Goal: Information Seeking & Learning: Learn about a topic

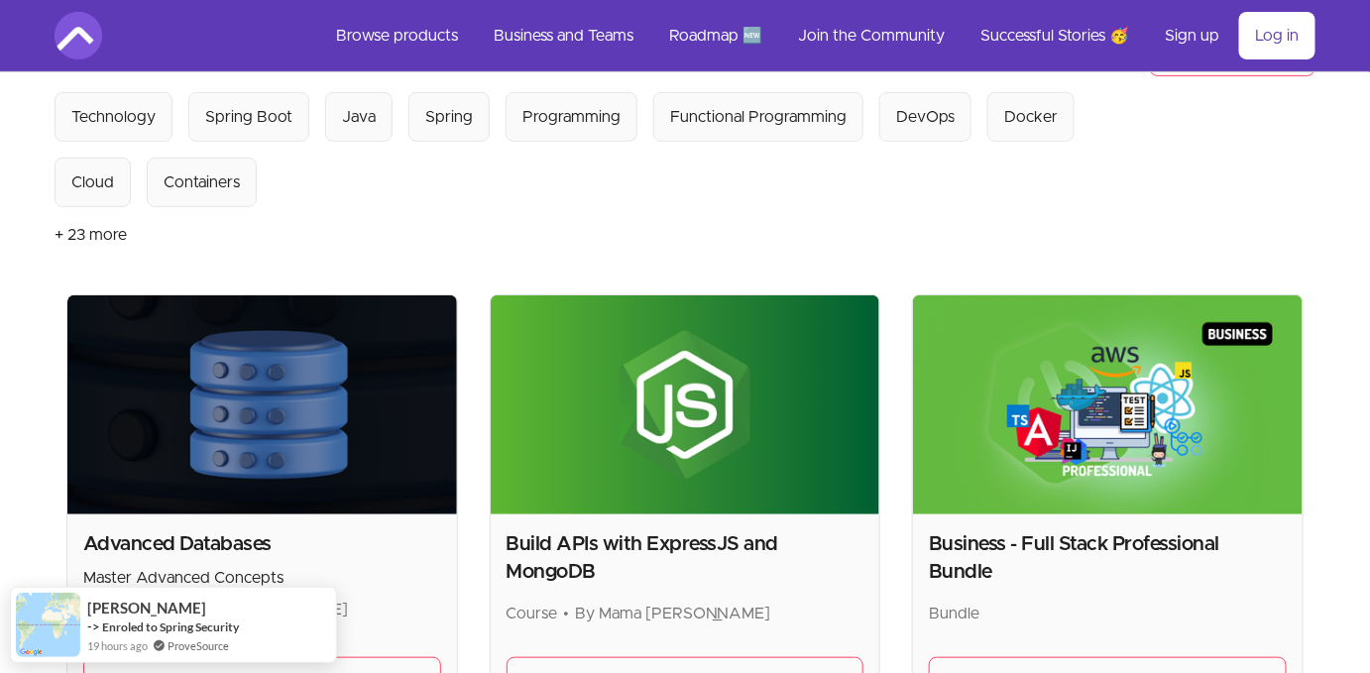
scroll to position [427, 0]
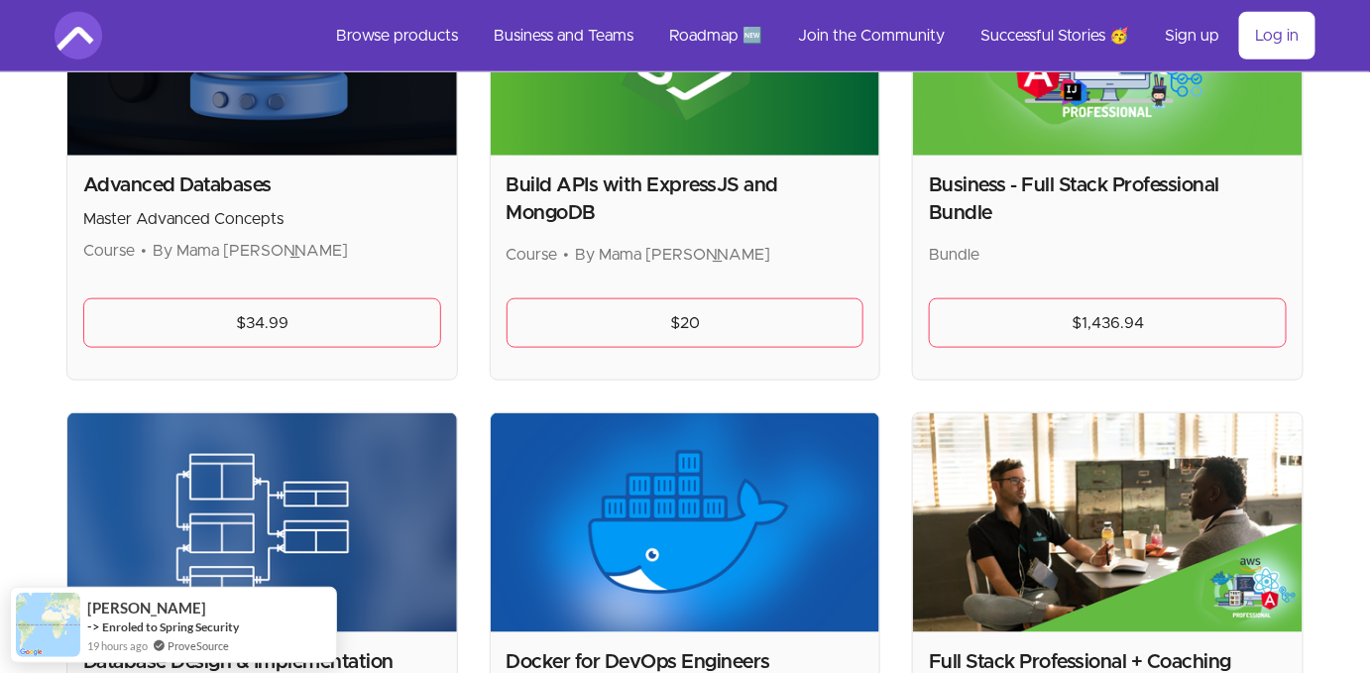
click at [688, 320] on link "$20" at bounding box center [686, 323] width 358 height 50
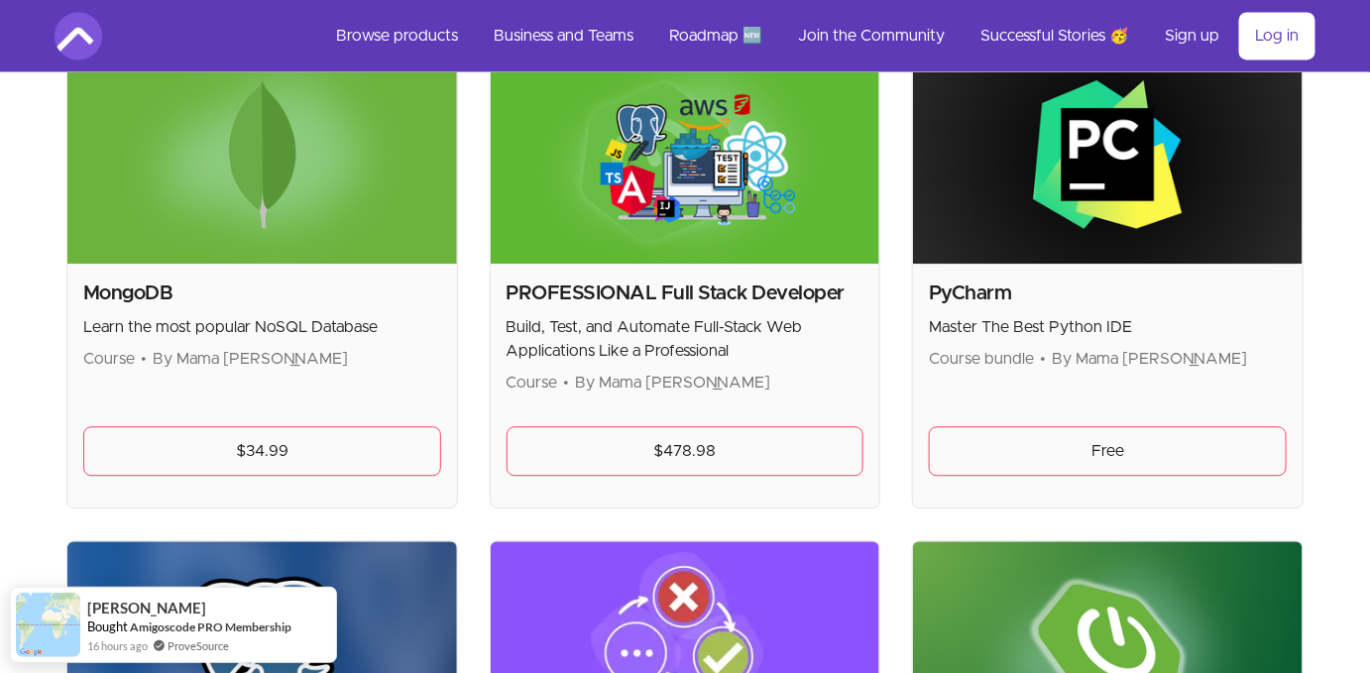
scroll to position [3924, 0]
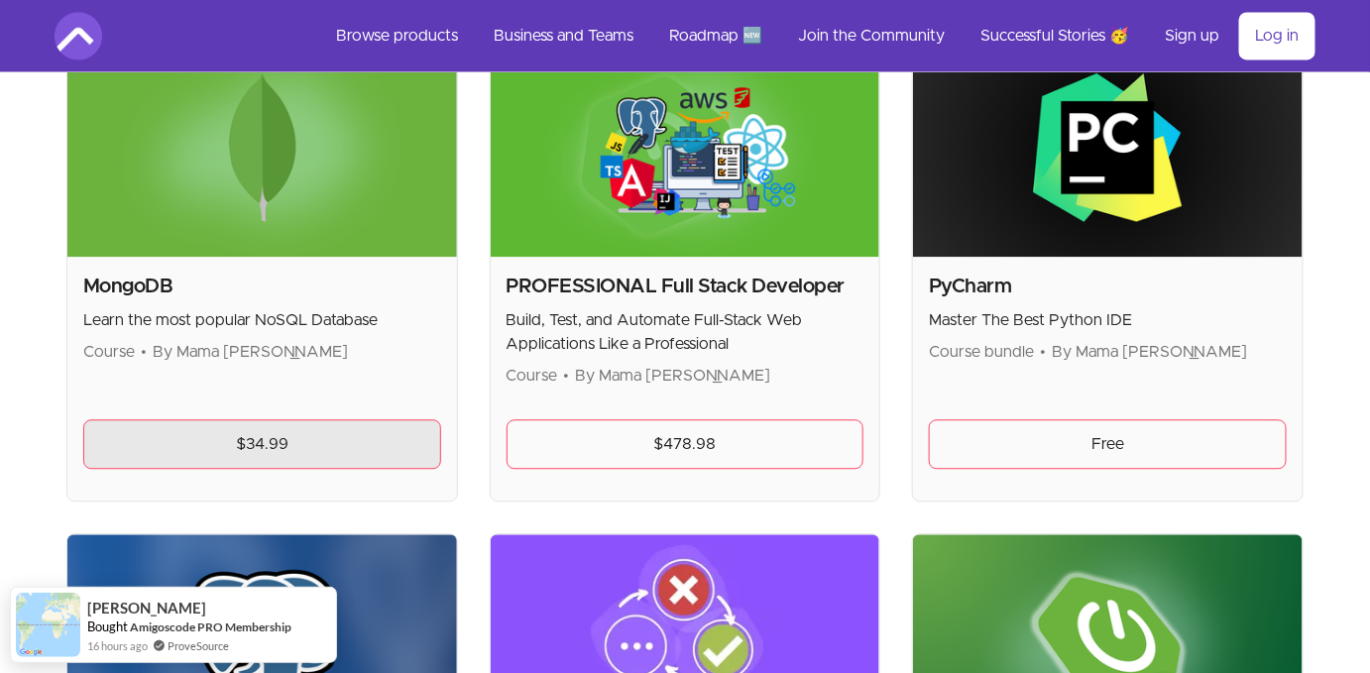
drag, startPoint x: 692, startPoint y: 429, endPoint x: 182, endPoint y: 431, distance: 509.6
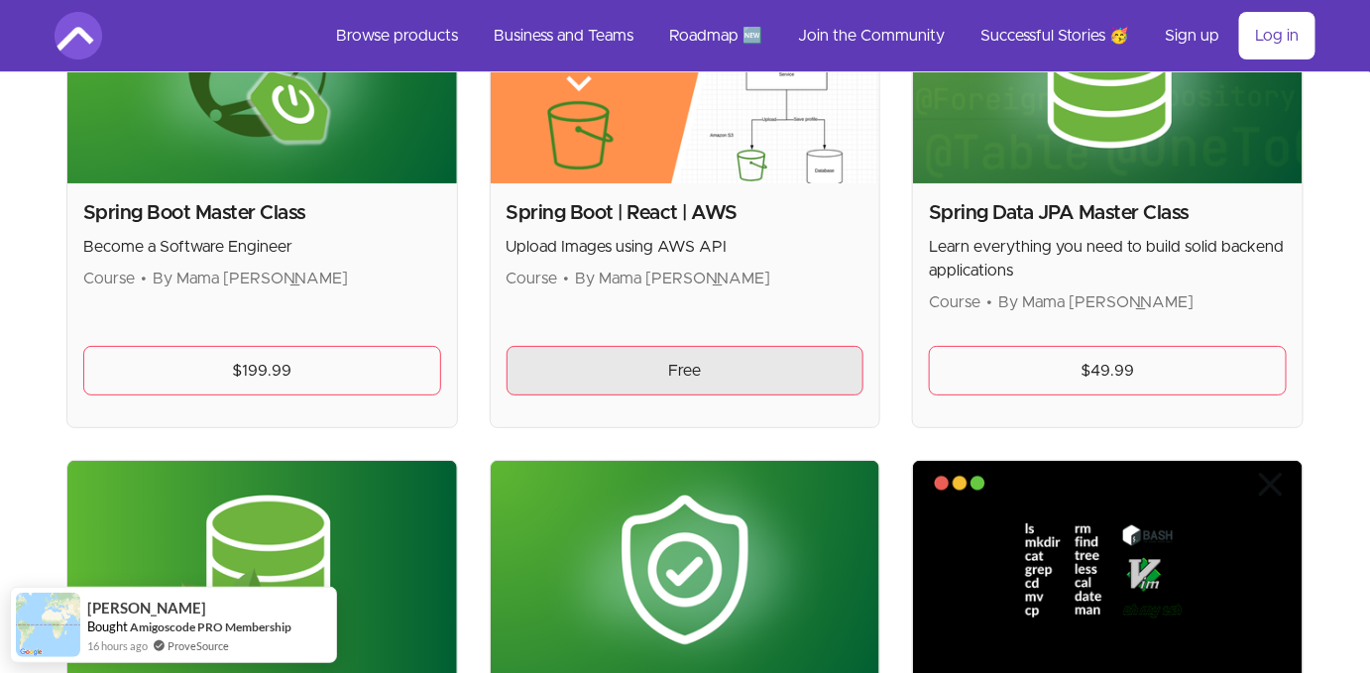
scroll to position [4936, 0]
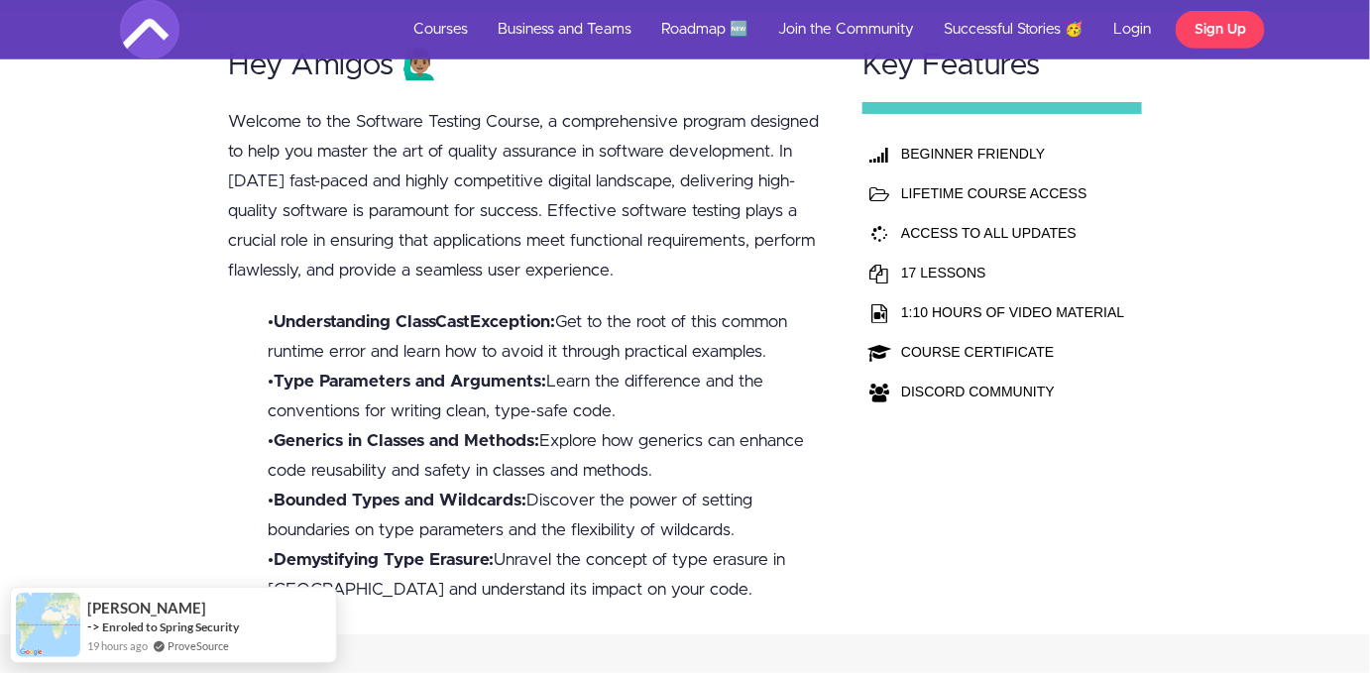
scroll to position [490, 0]
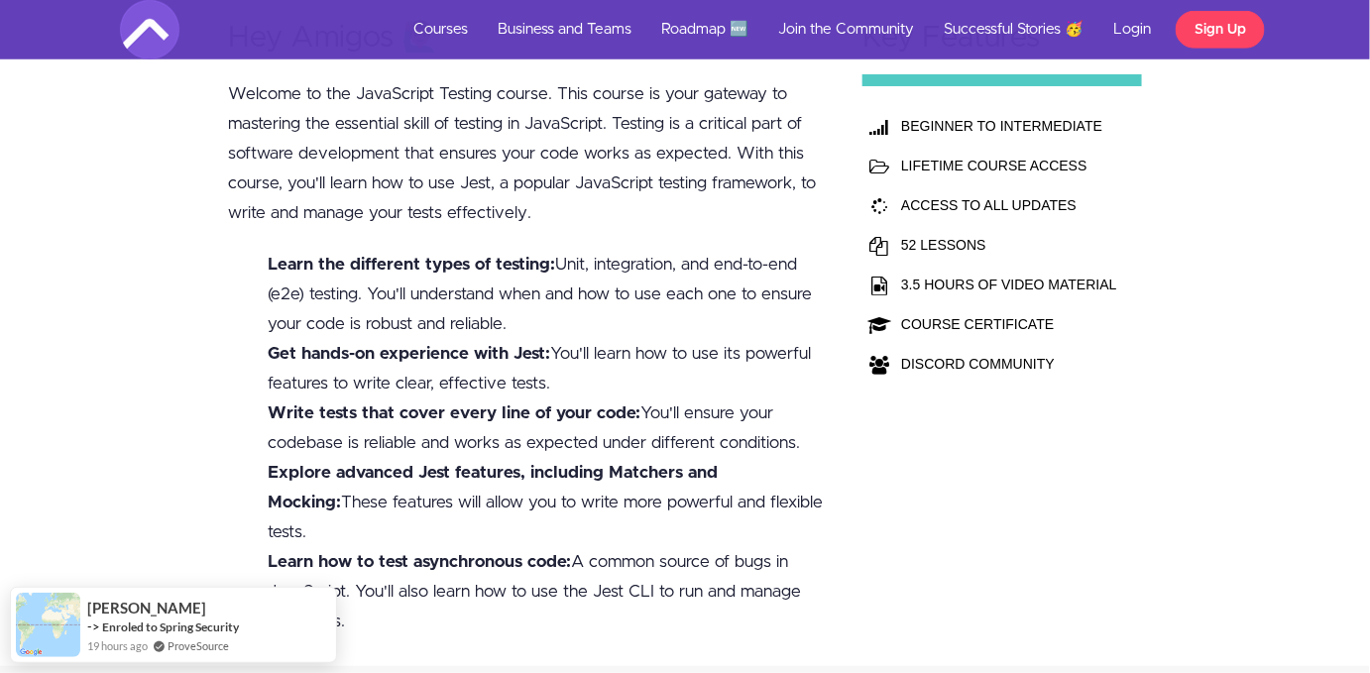
scroll to position [566, 0]
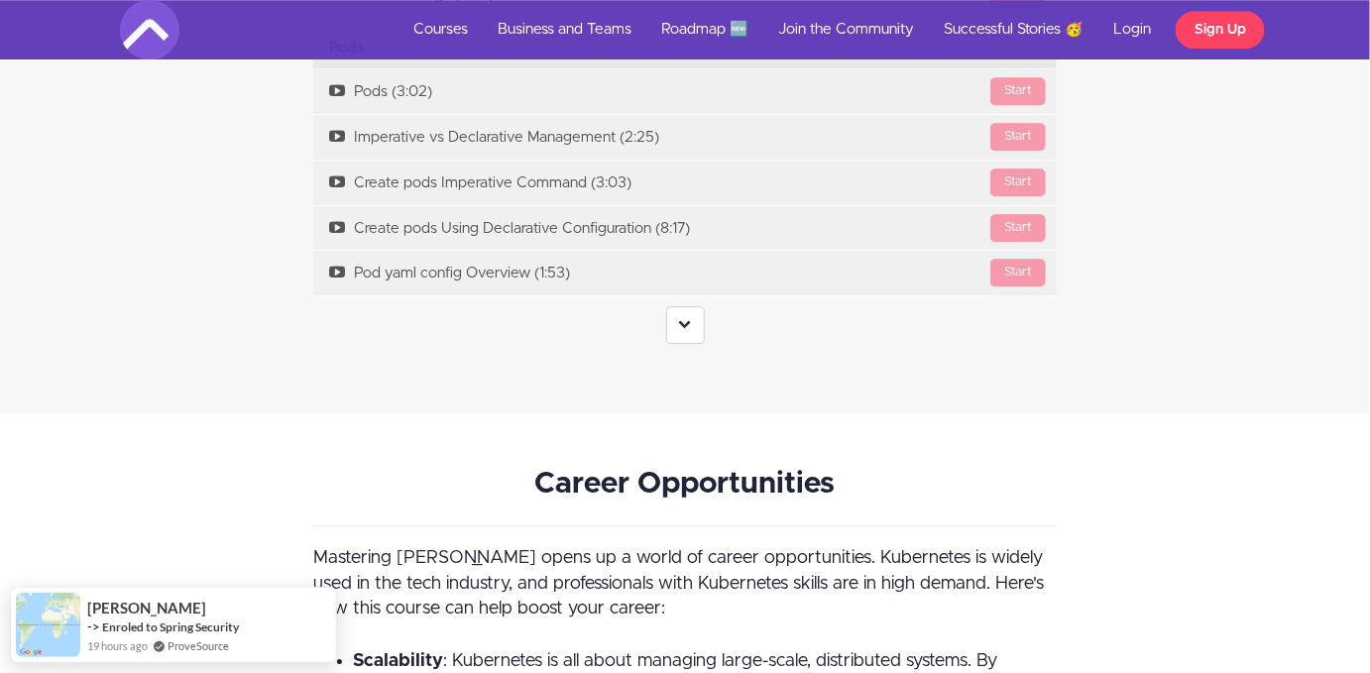
scroll to position [4369, 0]
click at [704, 328] on center at bounding box center [685, 324] width 744 height 38
click at [695, 325] on link at bounding box center [685, 324] width 39 height 38
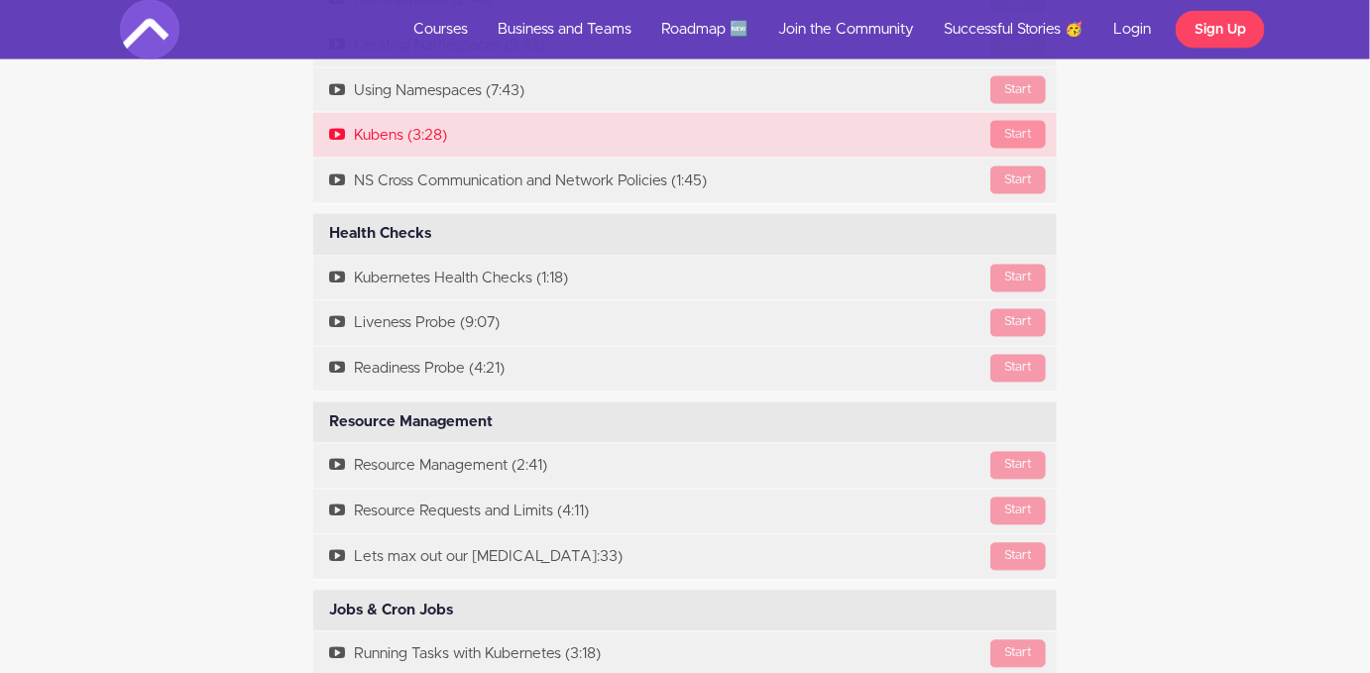
scroll to position [8569, 0]
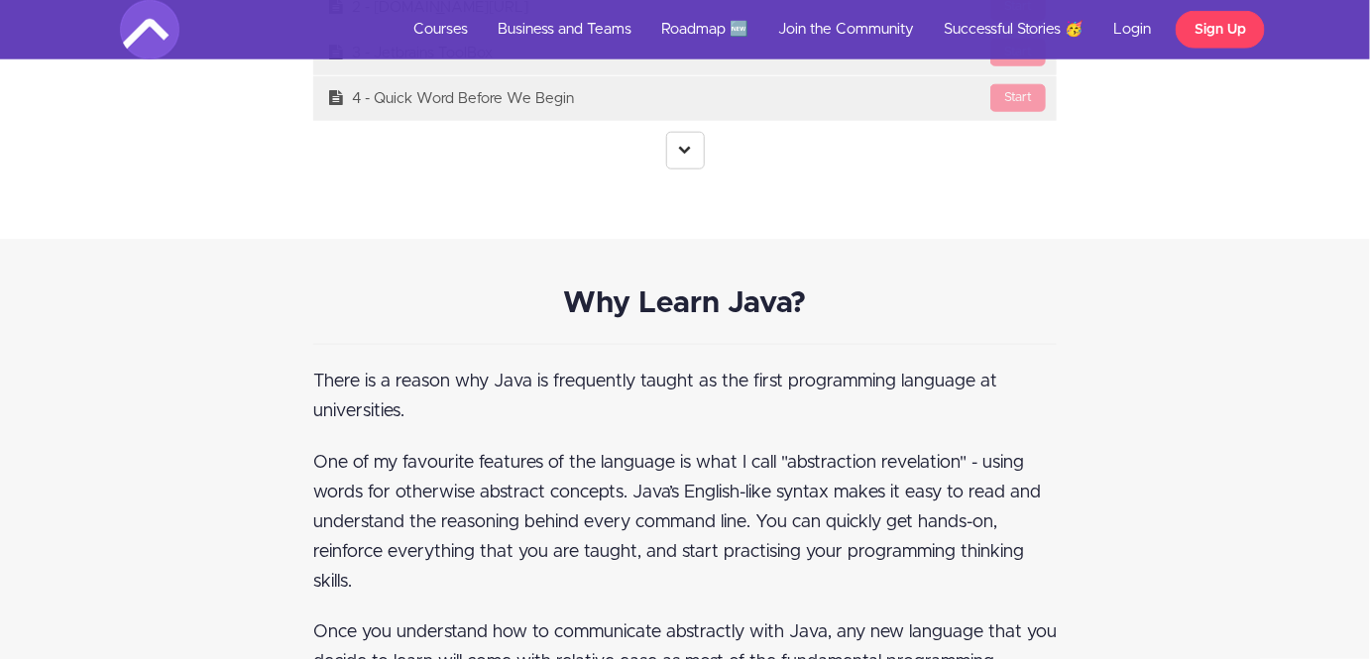
scroll to position [5680, 0]
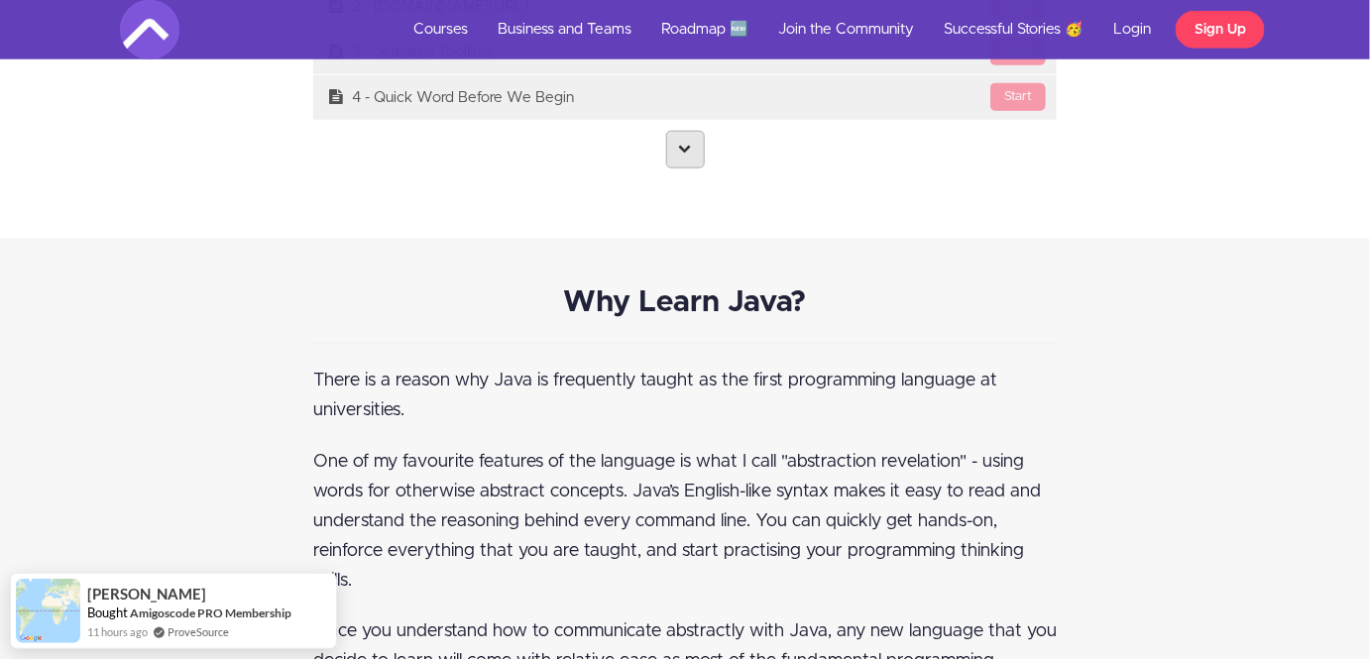
click at [687, 155] on icon at bounding box center [685, 148] width 13 height 13
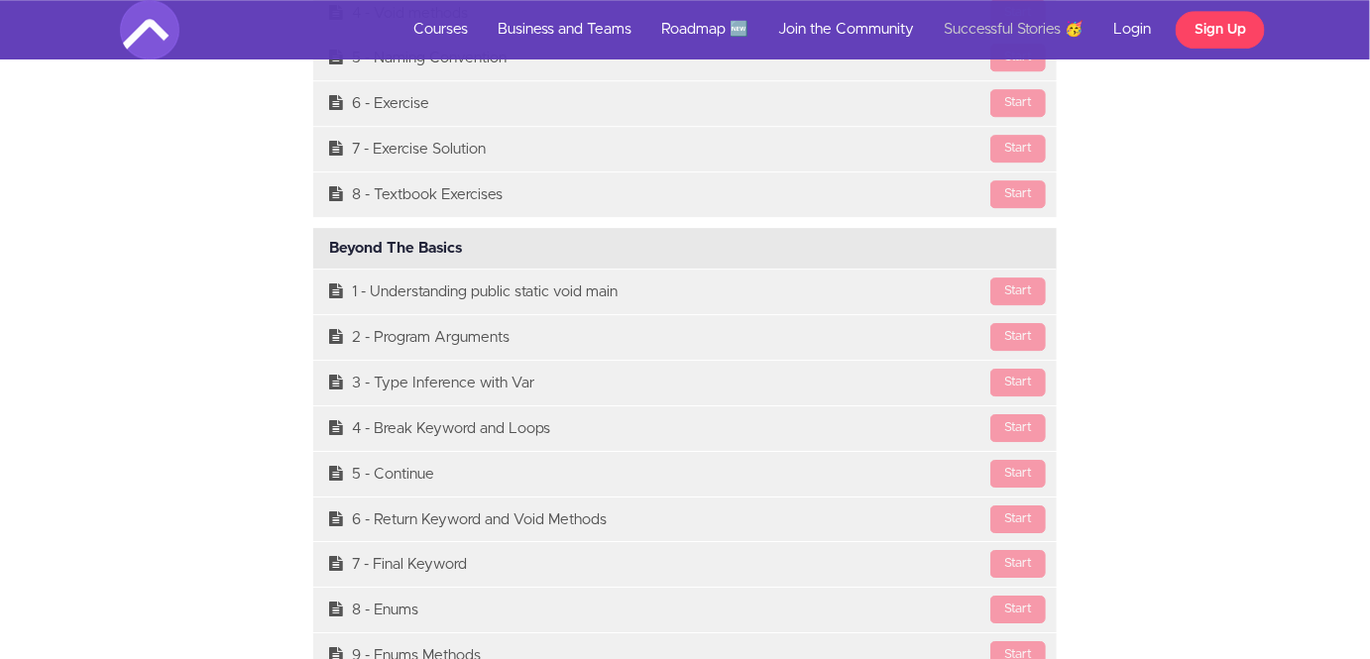
scroll to position [9461, 0]
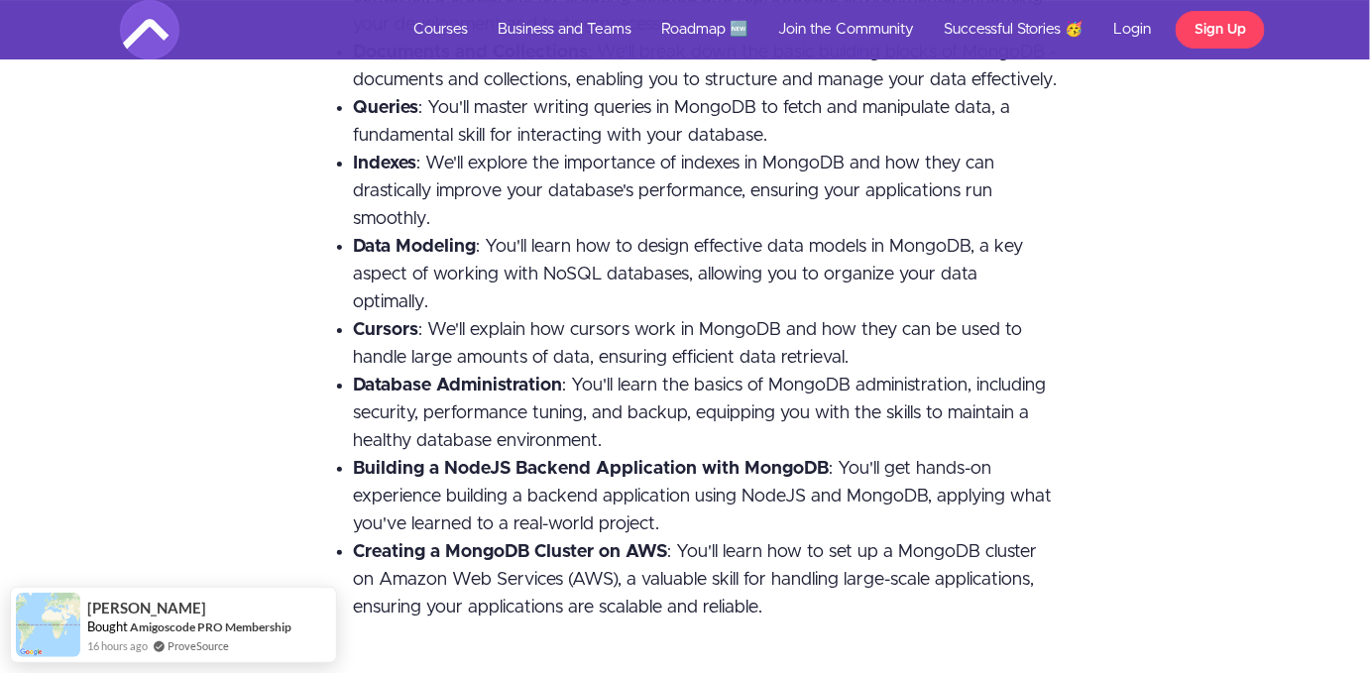
scroll to position [2361, 0]
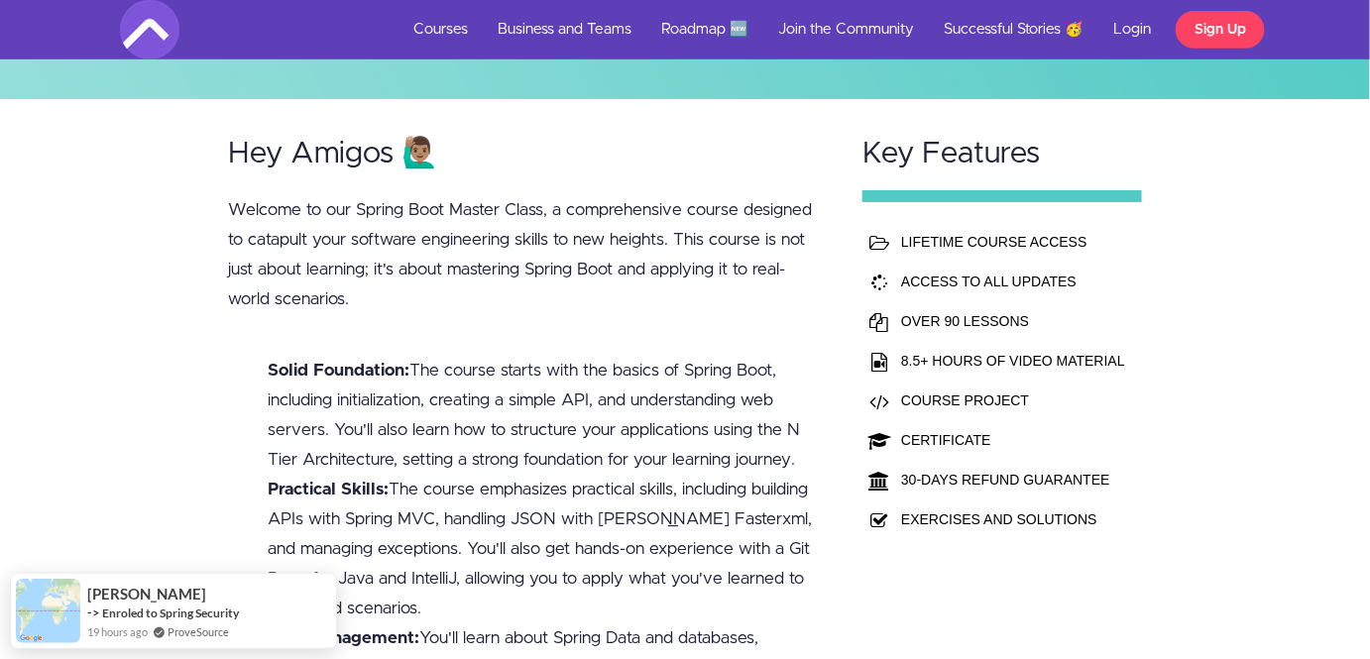
scroll to position [436, 0]
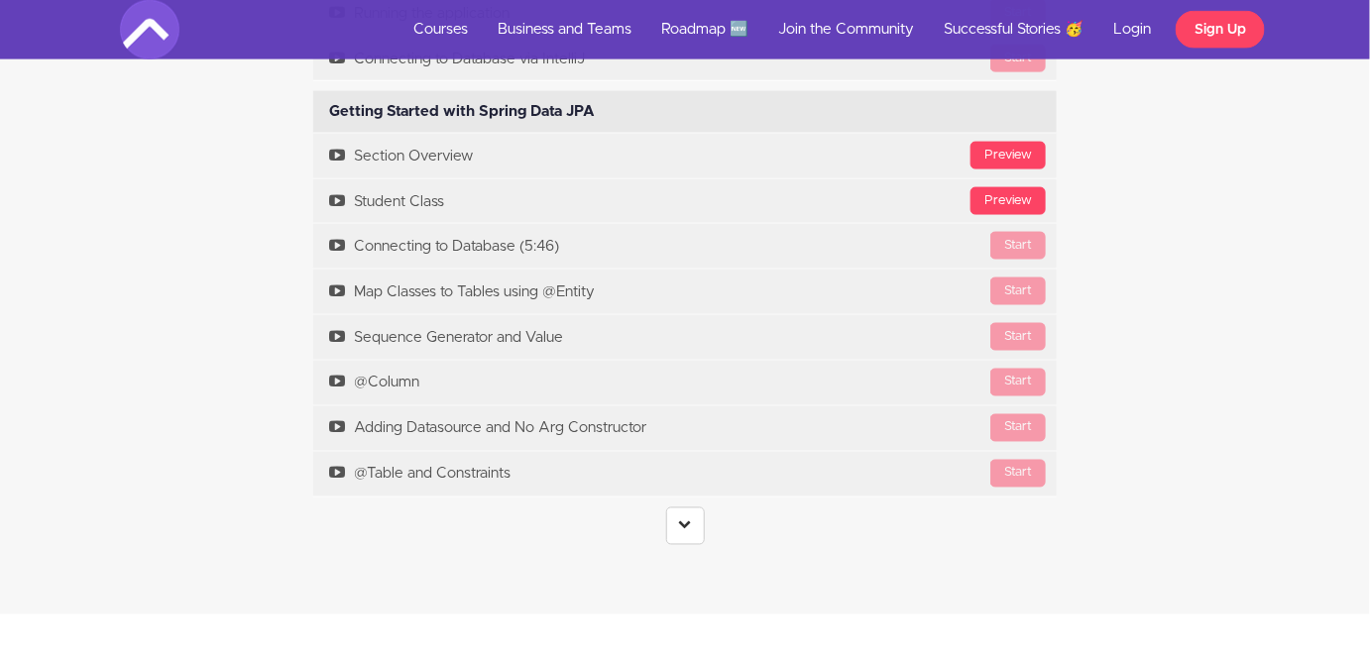
scroll to position [5932, 0]
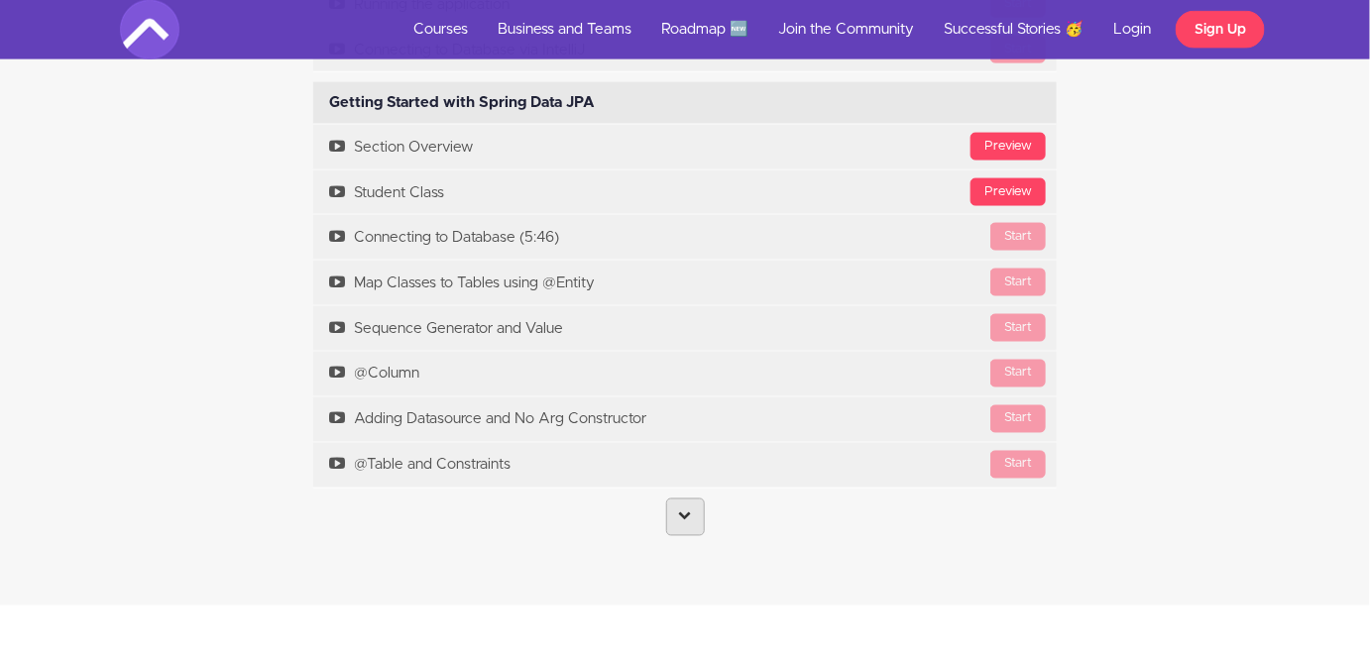
click at [703, 536] on center at bounding box center [685, 518] width 744 height 38
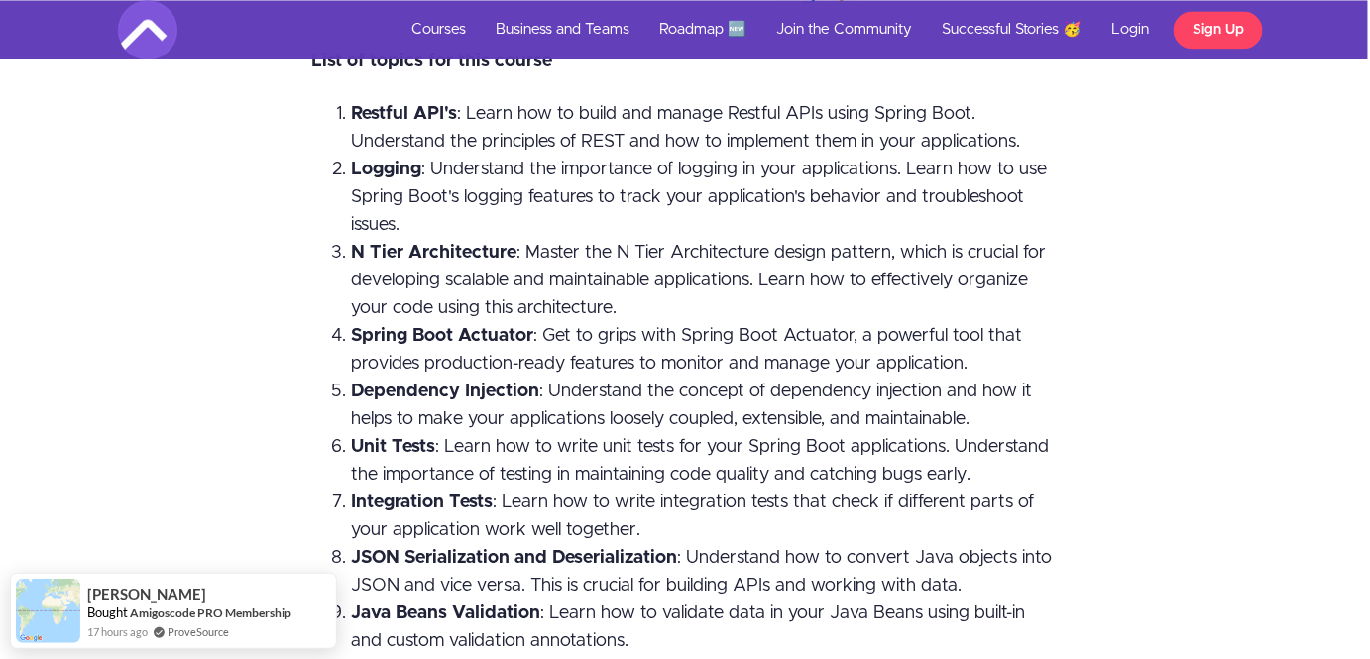
scroll to position [3812, 2]
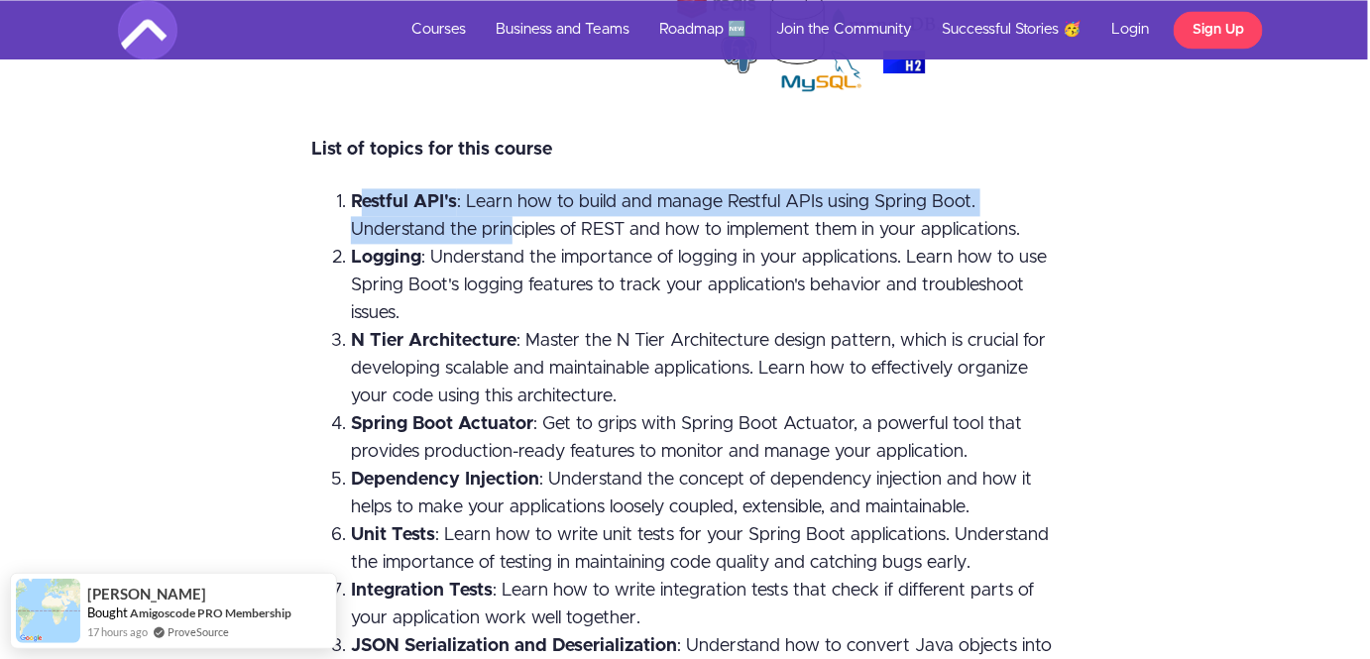
drag, startPoint x: 358, startPoint y: 178, endPoint x: 506, endPoint y: 196, distance: 148.8
click at [506, 196] on span "Restful API's : Learn how to build and manage Restful APIs using Spring Boot. U…" at bounding box center [685, 216] width 669 height 46
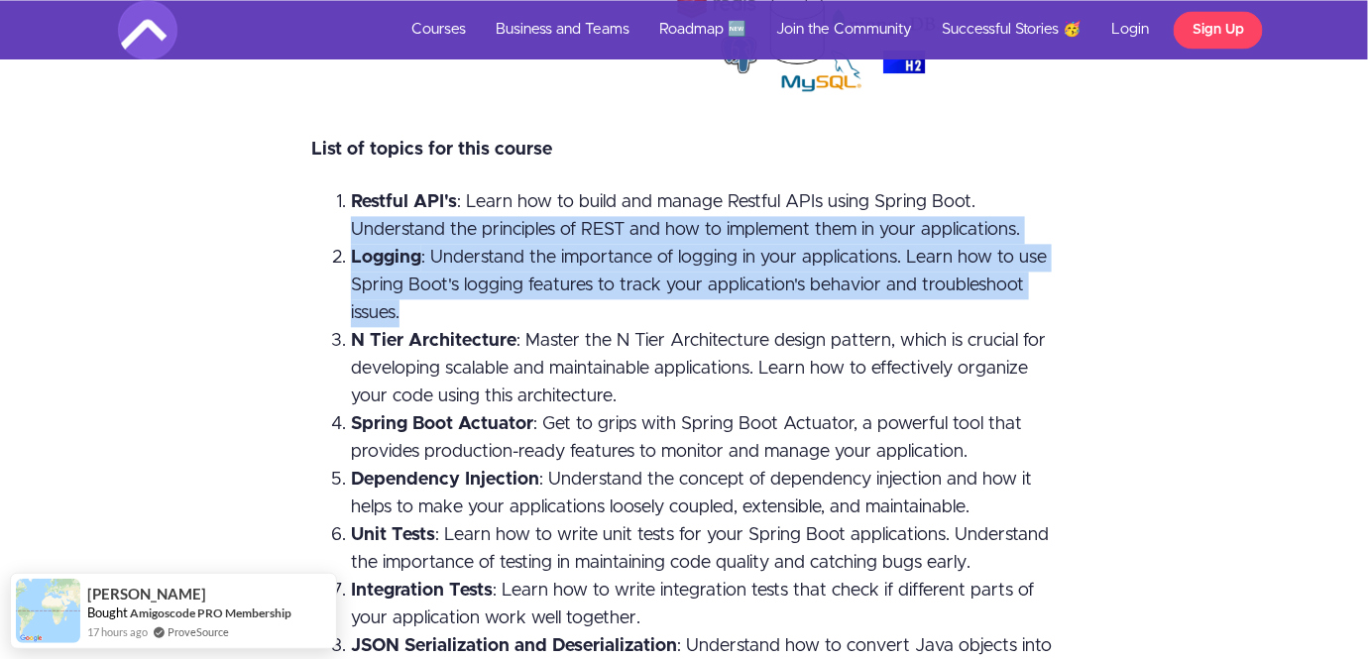
drag, startPoint x: 348, startPoint y: 217, endPoint x: 417, endPoint y: 276, distance: 90.8
click at [417, 276] on ol "Restful API's : Learn how to build and manage Restful APIs using Spring Boot. U…" at bounding box center [683, 576] width 744 height 777
click at [417, 276] on li "Logging : Understand the importance of logging in your applications. Learn how …" at bounding box center [703, 285] width 704 height 83
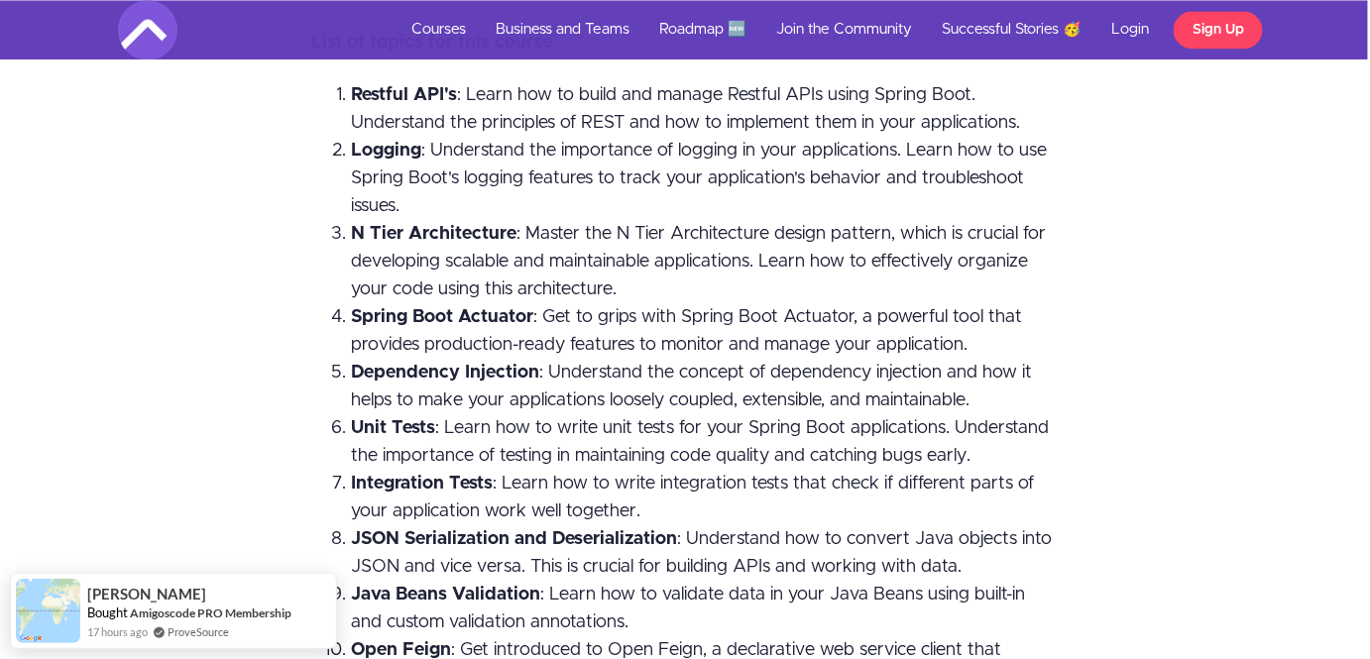
scroll to position [3920, 2]
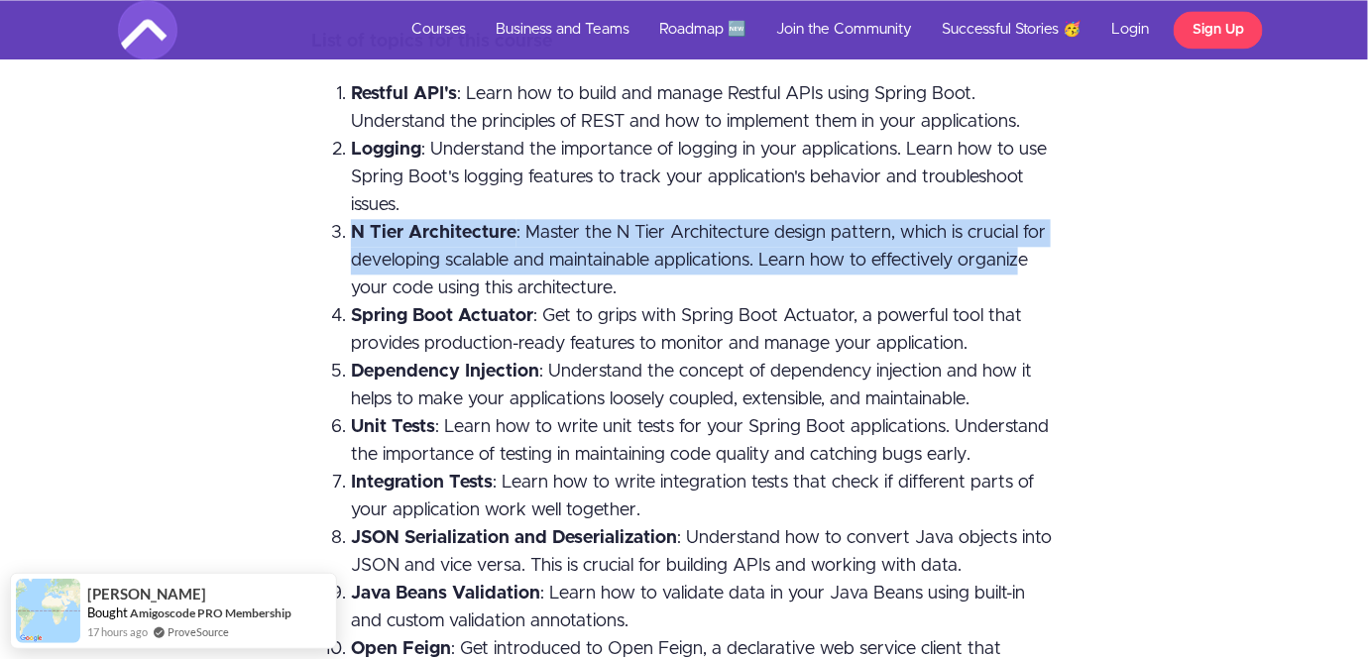
drag, startPoint x: 343, startPoint y: 209, endPoint x: 1023, endPoint y: 243, distance: 680.9
click at [1023, 243] on li "N Tier Architecture : Master the N Tier Architecture design pattern, which is c…" at bounding box center [703, 260] width 704 height 83
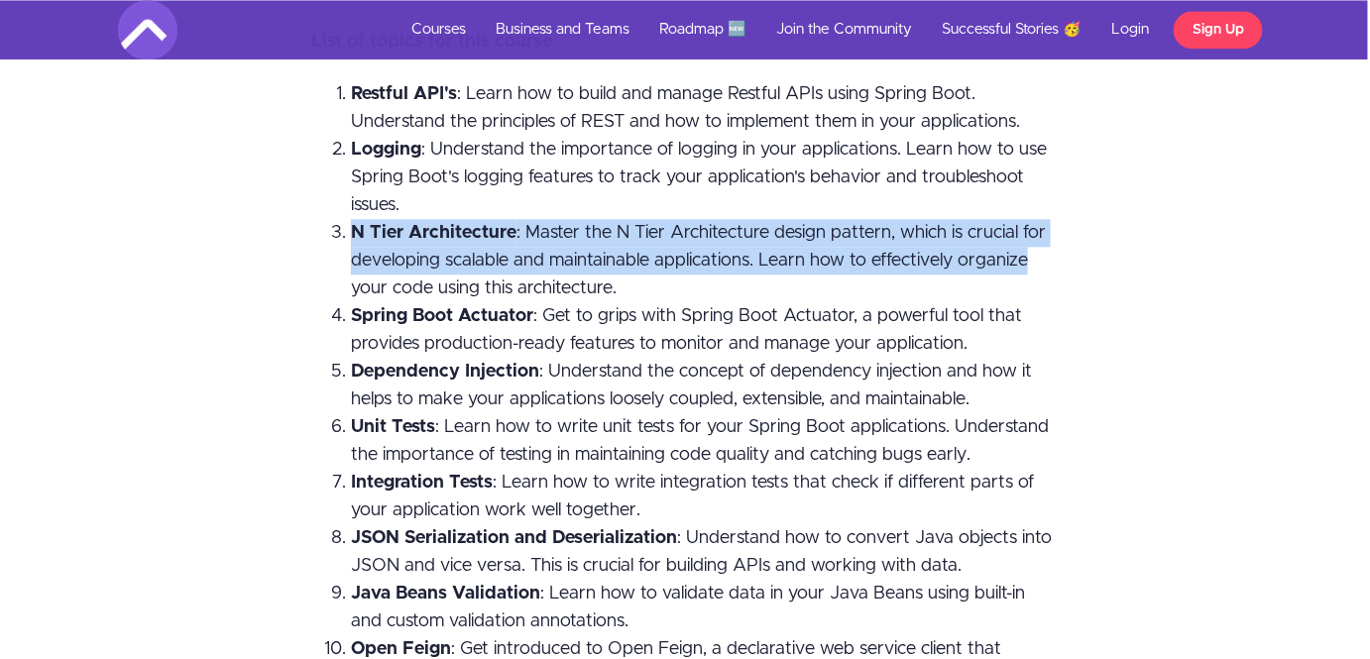
click at [1023, 243] on span "N Tier Architecture : Master the N Tier Architecture design pattern, which is c…" at bounding box center [698, 260] width 695 height 73
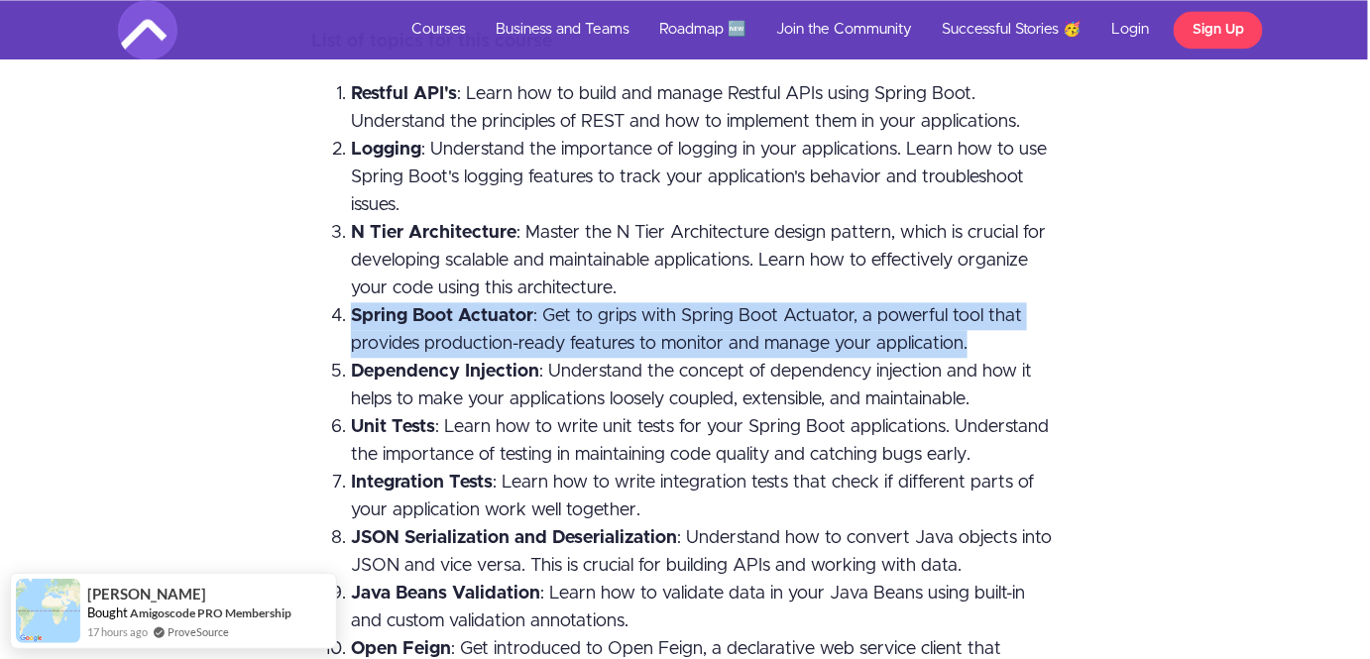
drag, startPoint x: 350, startPoint y: 293, endPoint x: 972, endPoint y: 309, distance: 621.8
click at [972, 309] on li "Spring Boot Actuator : Get to grips with Spring Boot Actuator, a powerful tool …" at bounding box center [703, 330] width 704 height 56
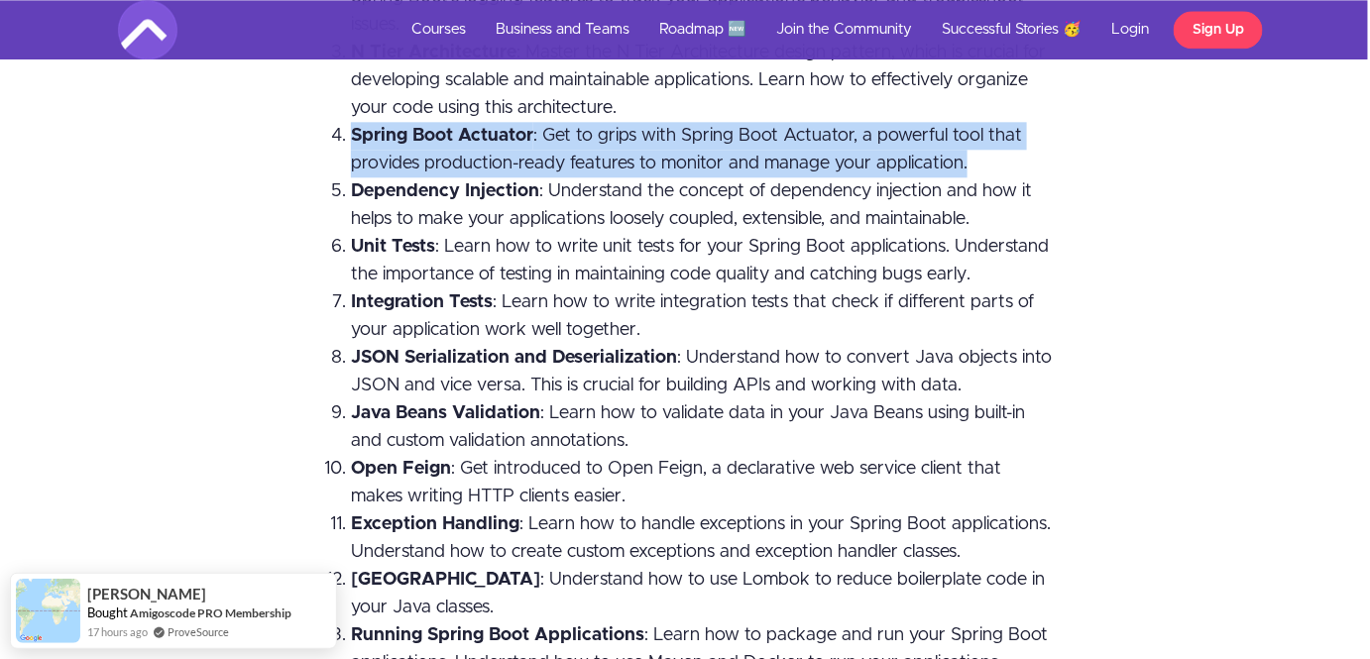
scroll to position [4206, 0]
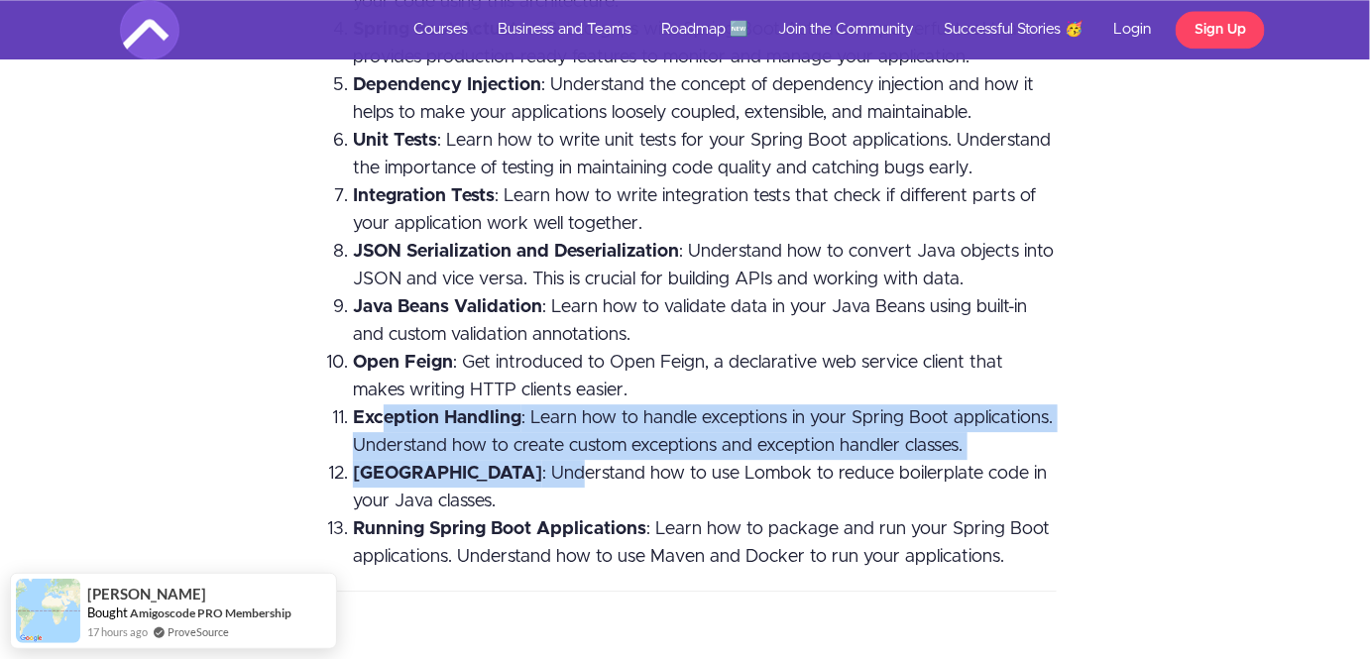
drag, startPoint x: 384, startPoint y: 393, endPoint x: 464, endPoint y: 439, distance: 92.8
click at [464, 439] on ol "Restful API's : Learn how to build and manage Restful APIs using Spring Boot. U…" at bounding box center [685, 182] width 744 height 777
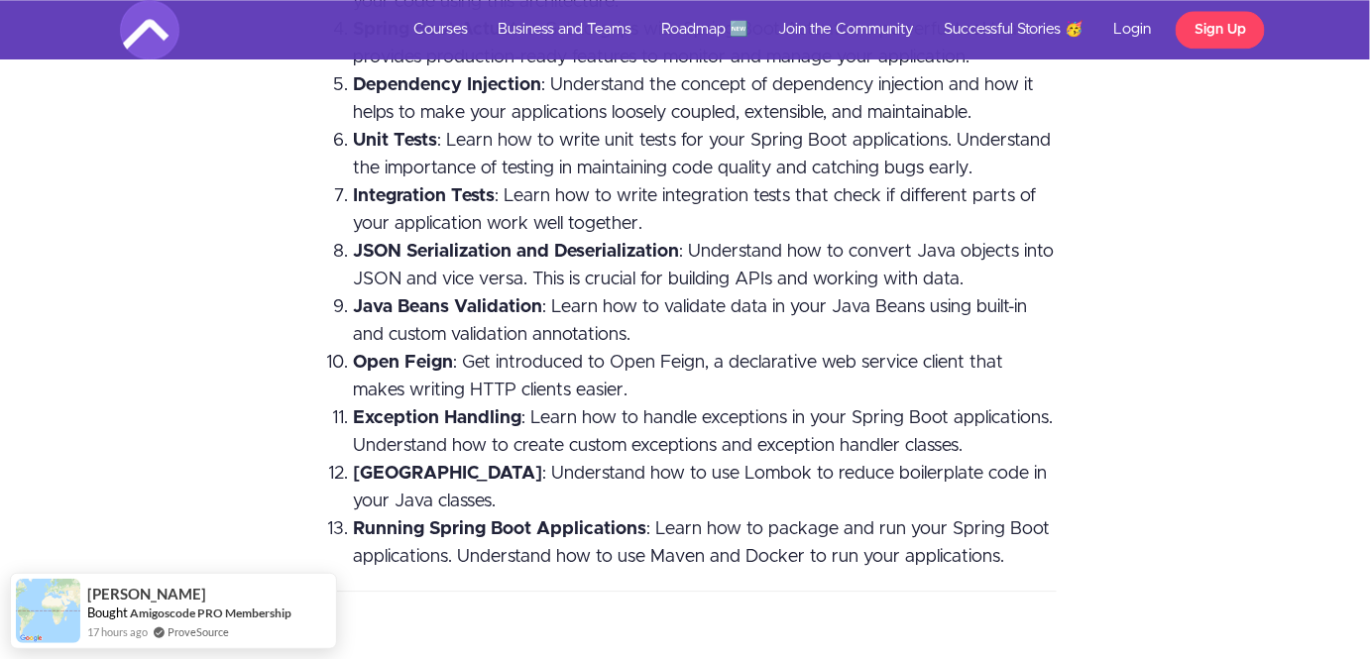
click at [466, 478] on li "[GEOGRAPHIC_DATA] : Understand how to use [GEOGRAPHIC_DATA] to reduce boilerpla…" at bounding box center [705, 488] width 704 height 56
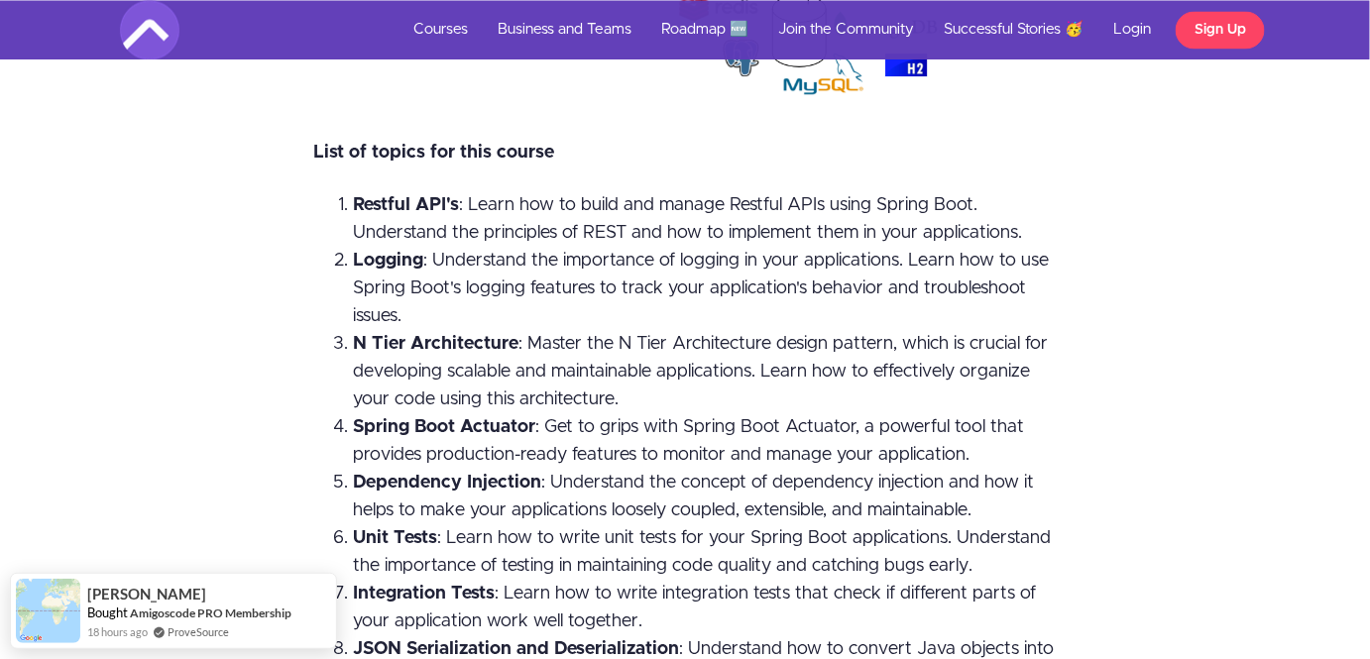
scroll to position [3810, 0]
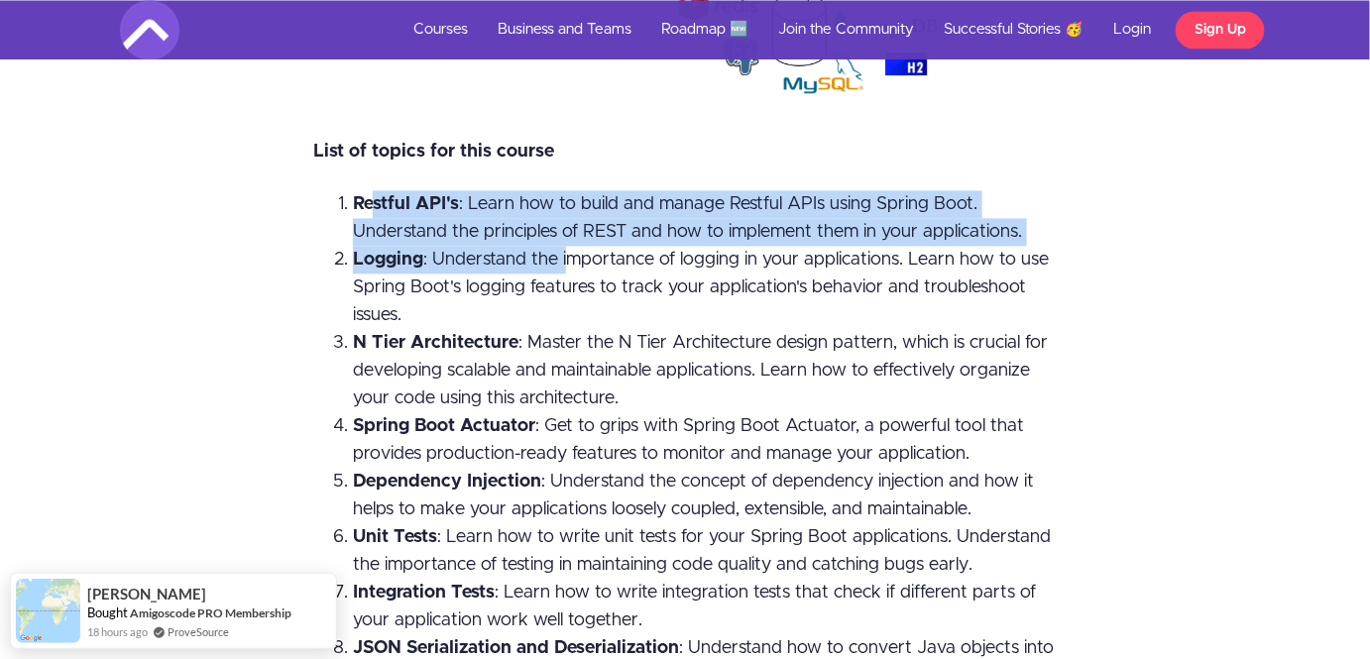
drag, startPoint x: 370, startPoint y: 191, endPoint x: 562, endPoint y: 239, distance: 198.1
click at [562, 239] on ol "Restful API's : Learn how to build and manage Restful APIs using Spring Boot. U…" at bounding box center [685, 578] width 744 height 777
click at [562, 251] on span "Logging : Understand the importance of logging in your applications. Learn how …" at bounding box center [701, 287] width 696 height 73
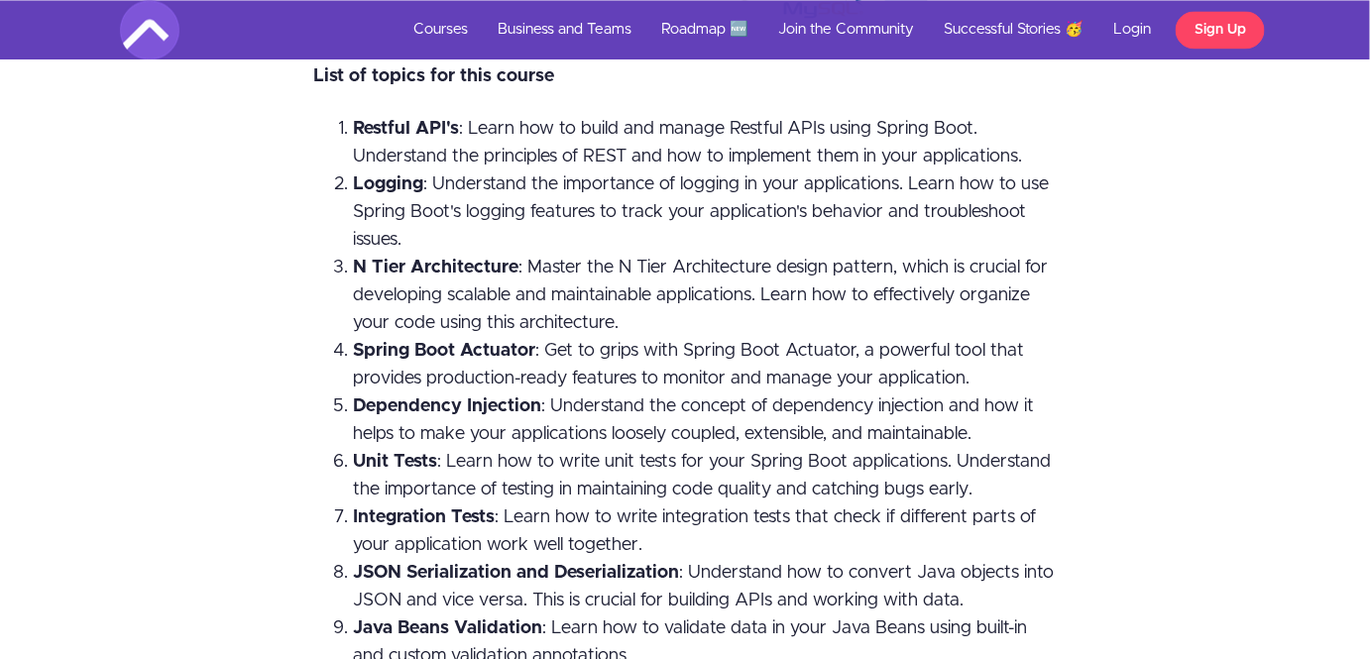
scroll to position [3886, 0]
drag, startPoint x: 398, startPoint y: 237, endPoint x: 381, endPoint y: 215, distance: 27.6
click at [381, 215] on ol "Restful API's : Learn how to build and manage Restful APIs using Spring Boot. U…" at bounding box center [685, 502] width 744 height 777
click at [381, 215] on span "Logging : Understand the importance of logging in your applications. Learn how …" at bounding box center [701, 210] width 696 height 73
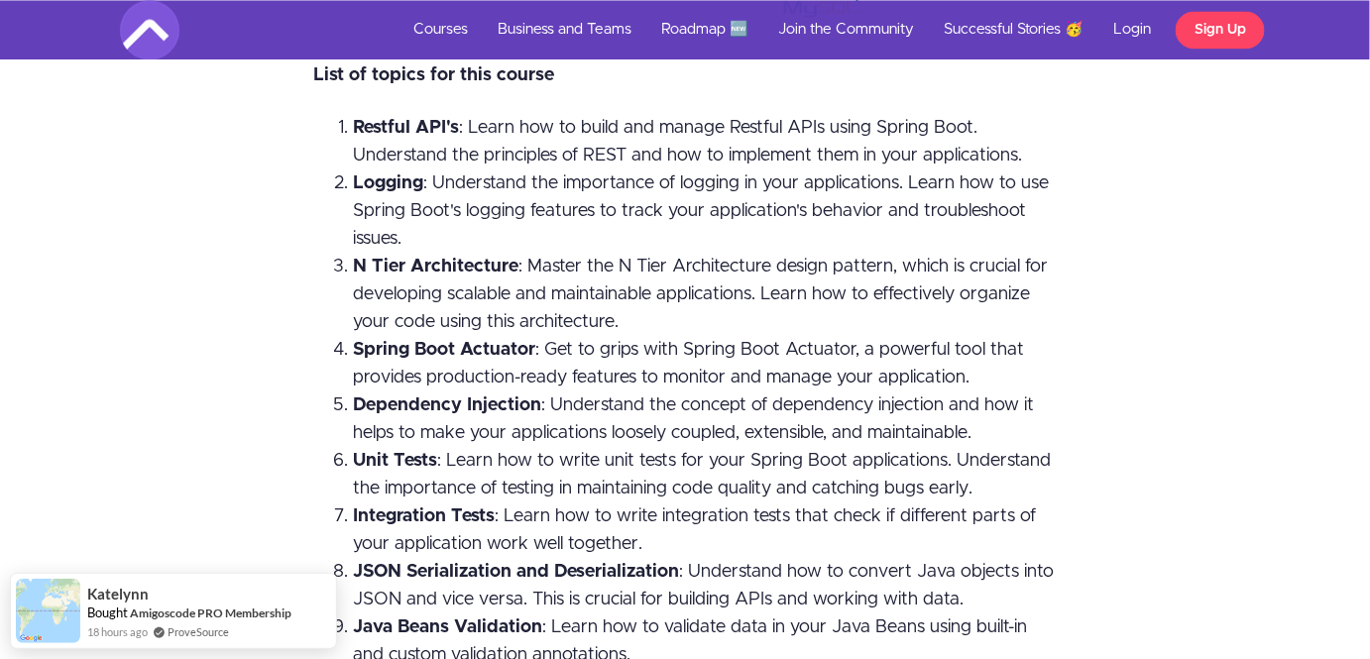
click at [399, 270] on span "N Tier Architecture : Master the N Tier Architecture design pattern, which is c…" at bounding box center [700, 294] width 695 height 73
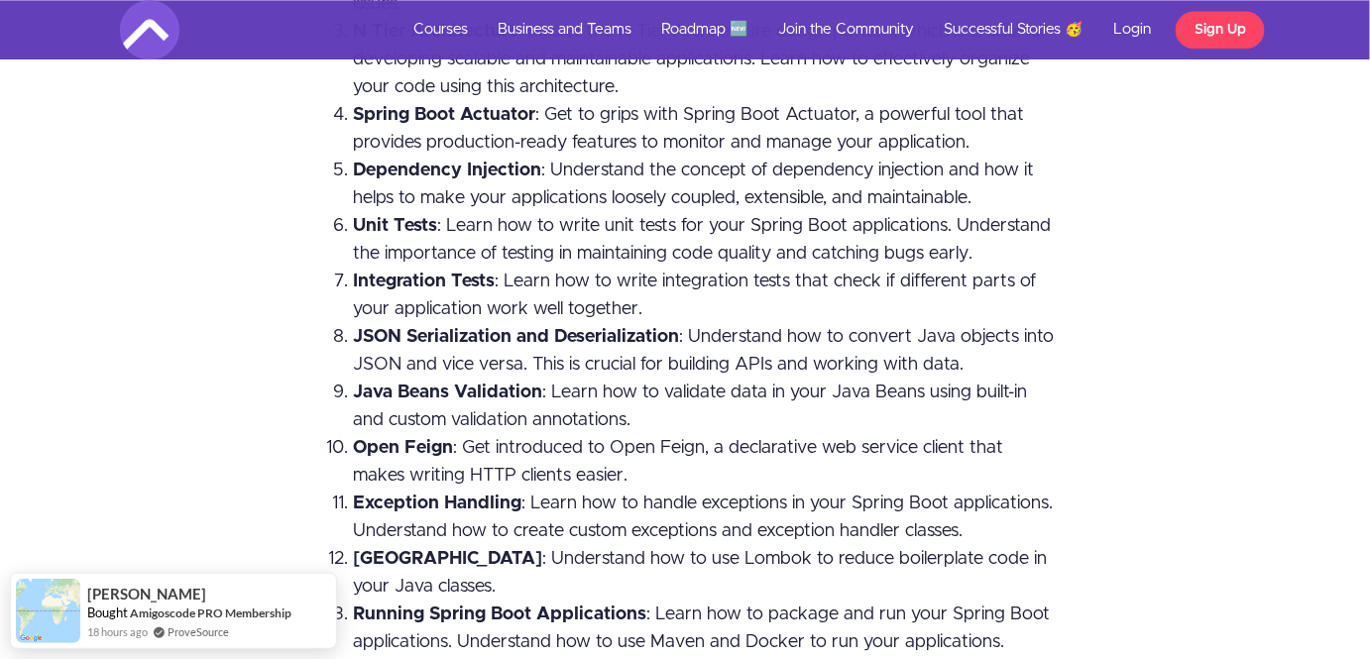
scroll to position [4159, 0]
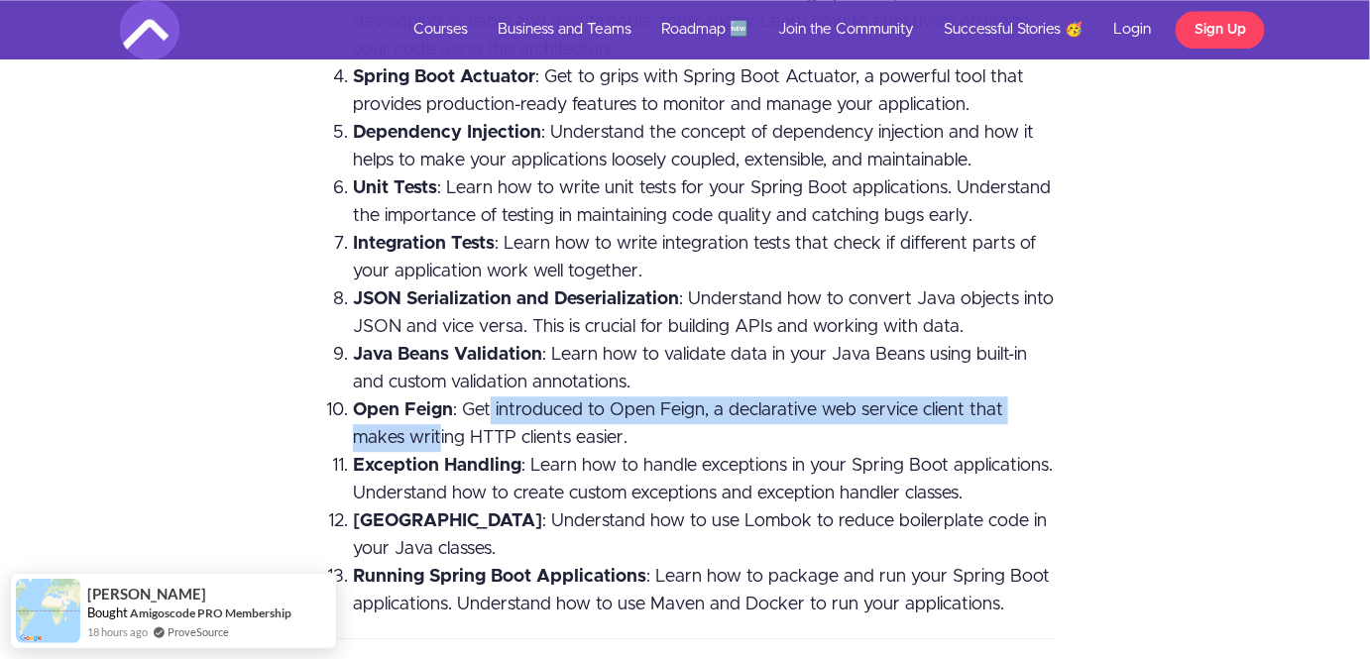
drag, startPoint x: 490, startPoint y: 377, endPoint x: 436, endPoint y: 409, distance: 62.7
click at [436, 409] on span "Open Feign : Get introduced to Open Feign, a declarative web service client tha…" at bounding box center [678, 424] width 650 height 46
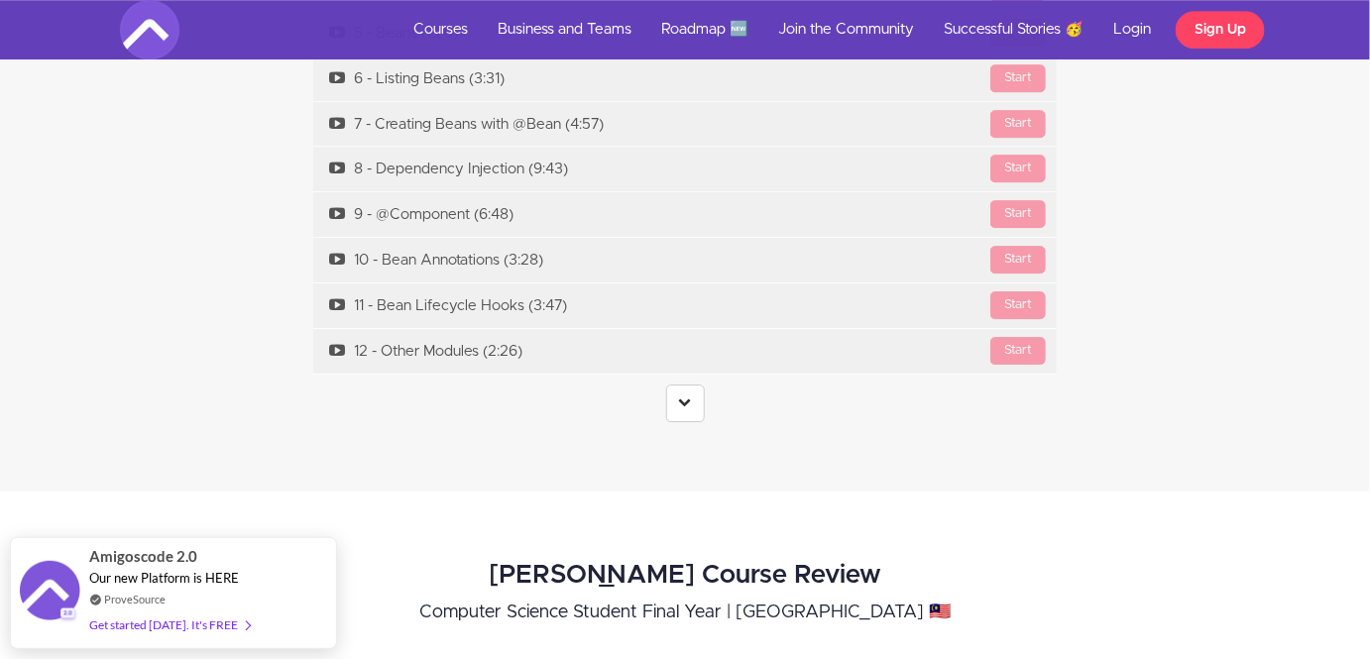
scroll to position [6966, 0]
click at [697, 349] on div "3 - Spring Framework Available in days days after you enroll [GEOGRAPHIC_DATA] …" at bounding box center [684, 85] width 773 height 598
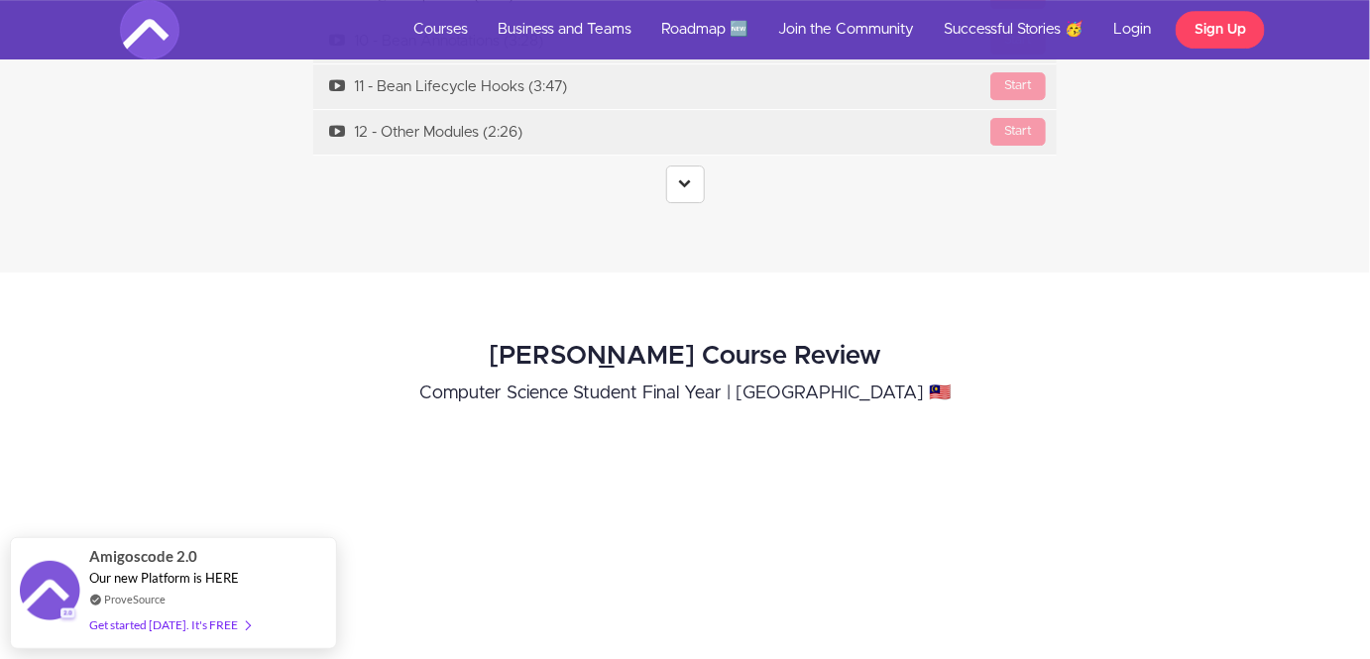
scroll to position [7185, 0]
click at [695, 165] on link at bounding box center [685, 184] width 39 height 38
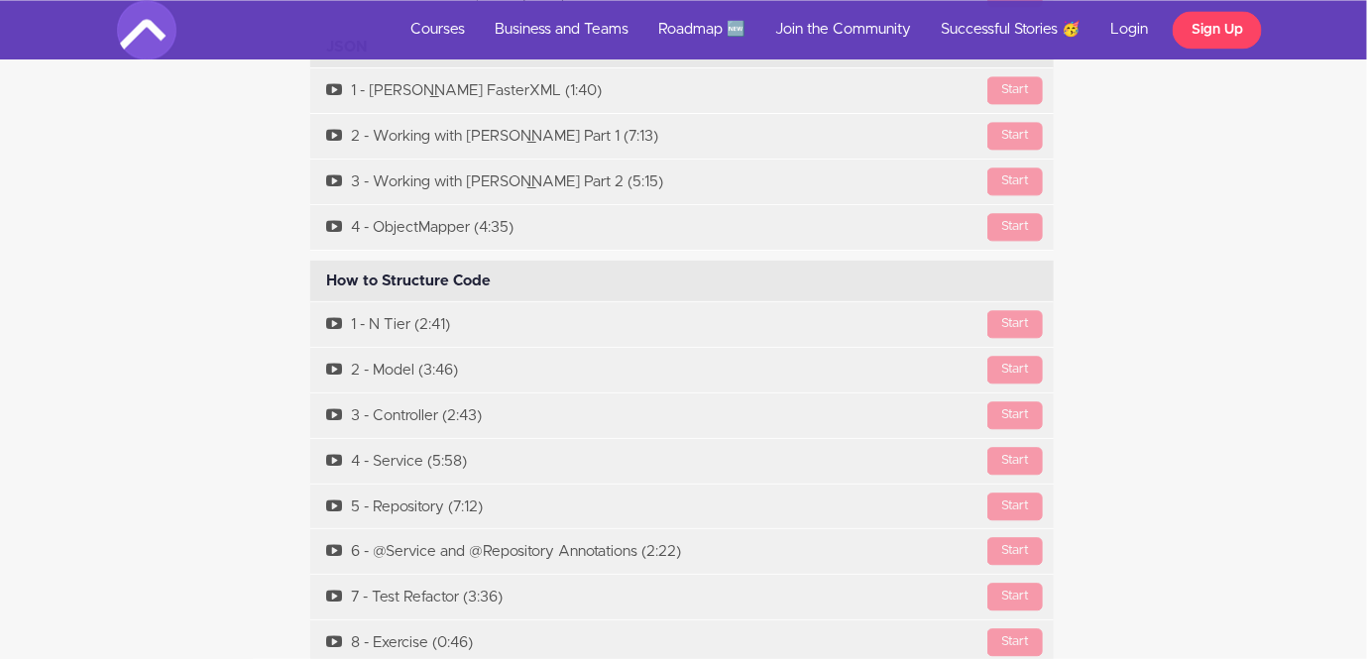
scroll to position [8525, 3]
